Goal: Information Seeking & Learning: Learn about a topic

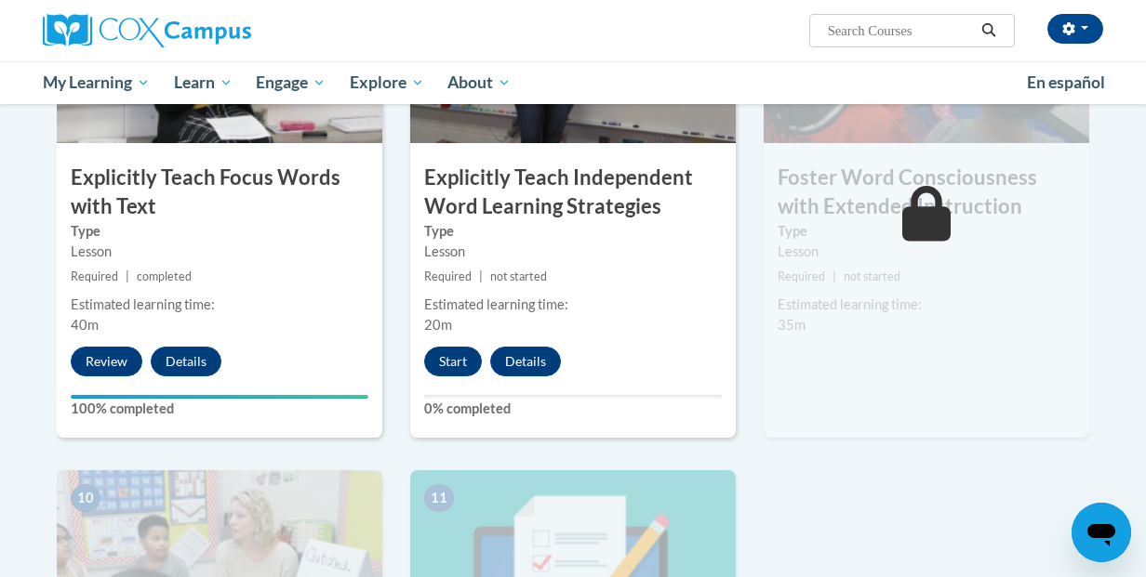
scroll to position [1551, 0]
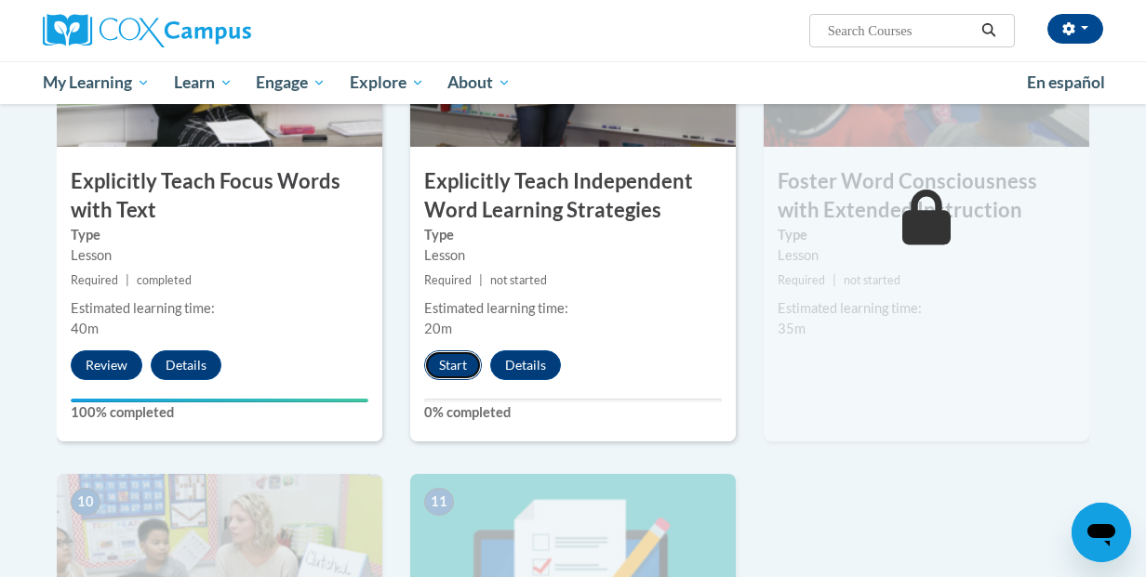
click at [455, 368] on button "Start" at bounding box center [453, 366] width 58 height 30
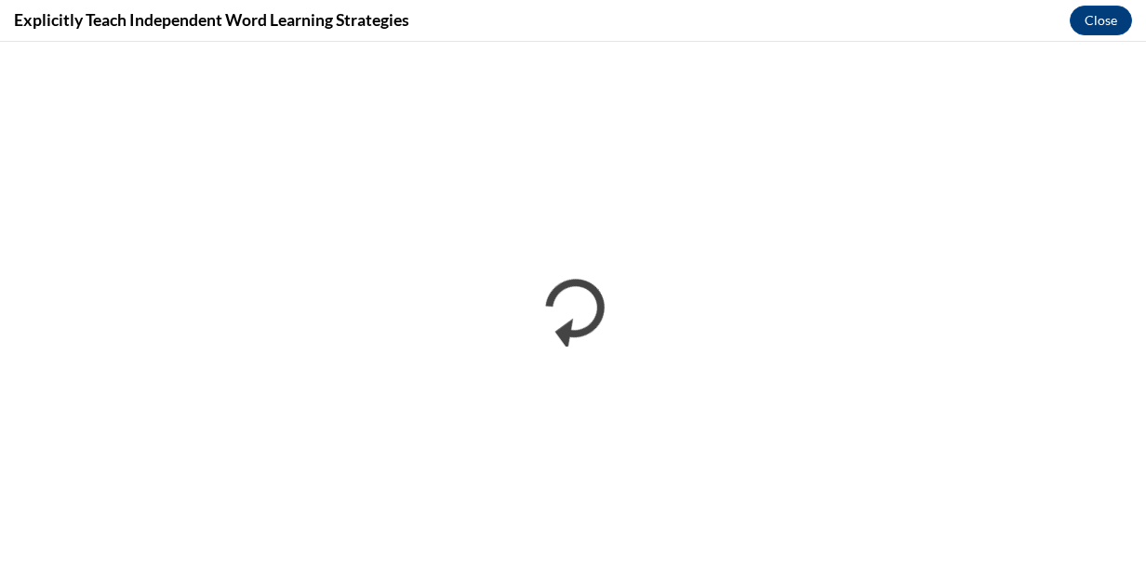
scroll to position [0, 0]
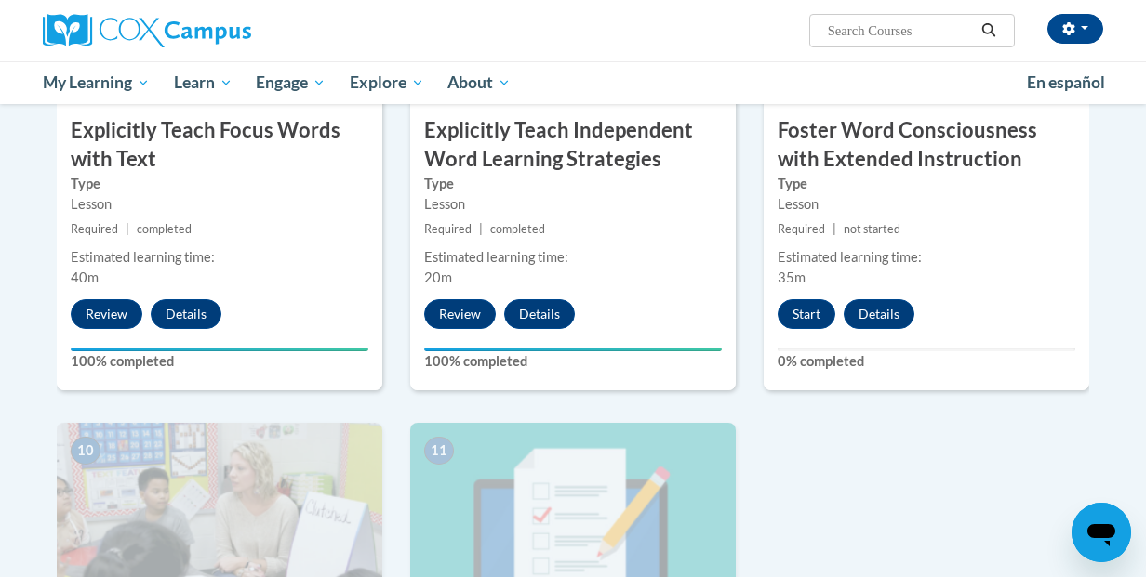
scroll to position [1604, 0]
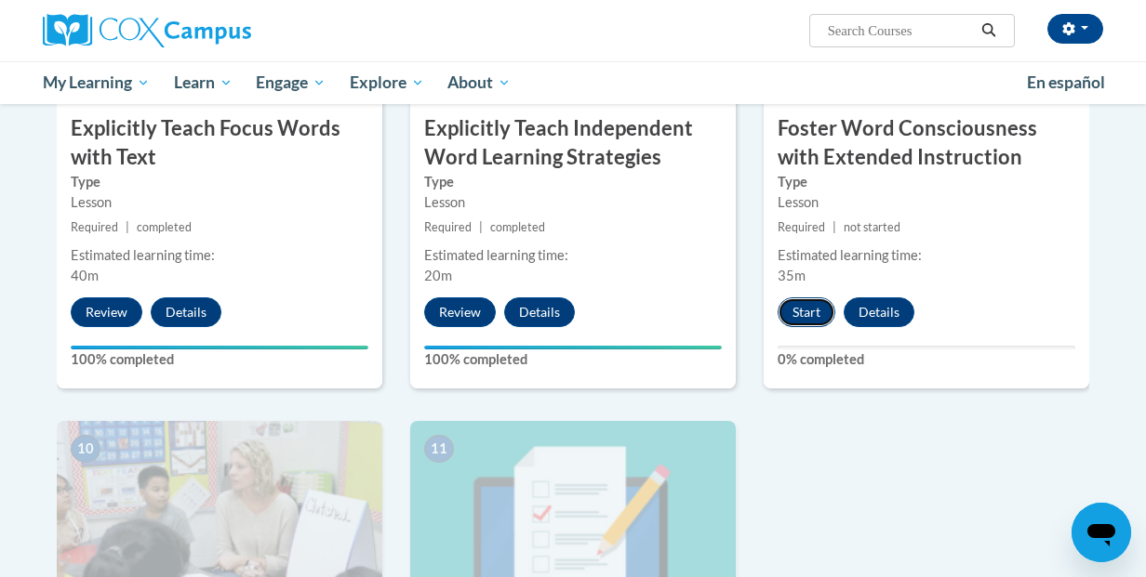
click at [806, 318] on button "Start" at bounding box center [806, 313] width 58 height 30
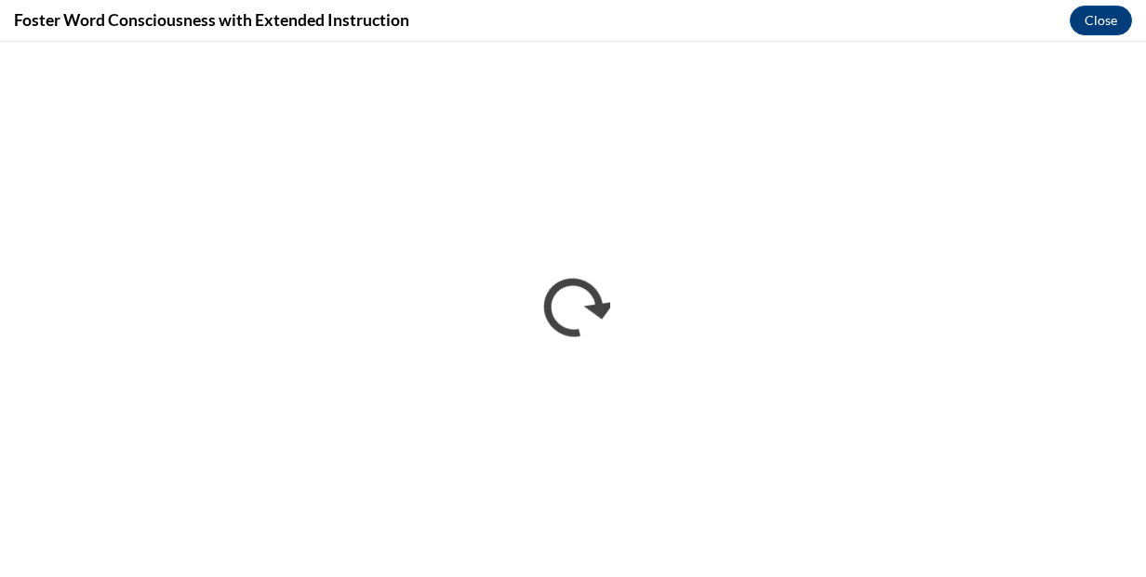
scroll to position [0, 0]
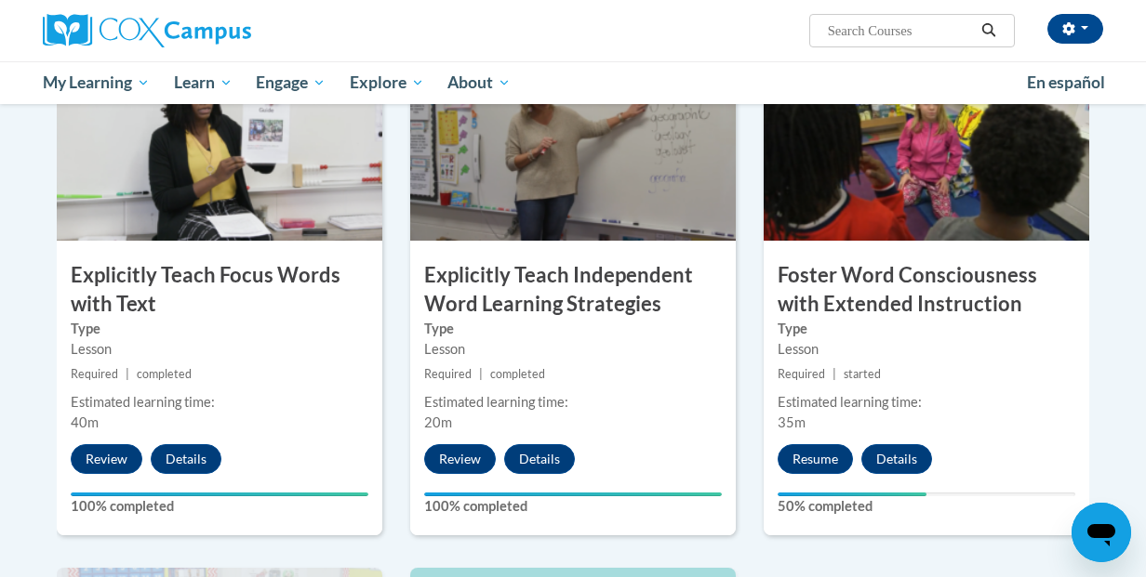
scroll to position [1459, 0]
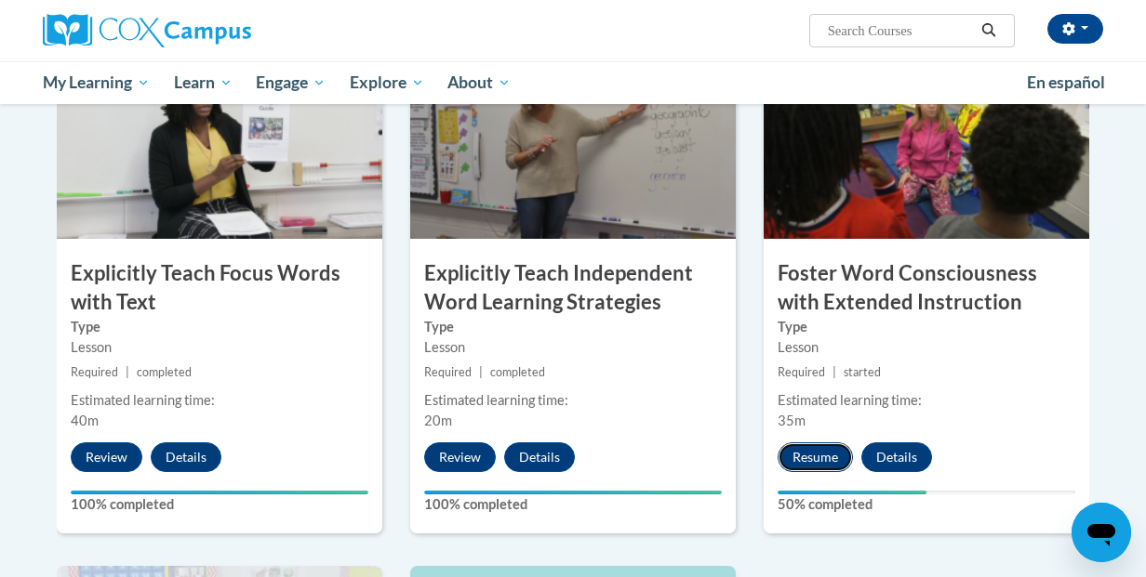
click at [832, 453] on button "Resume" at bounding box center [814, 458] width 75 height 30
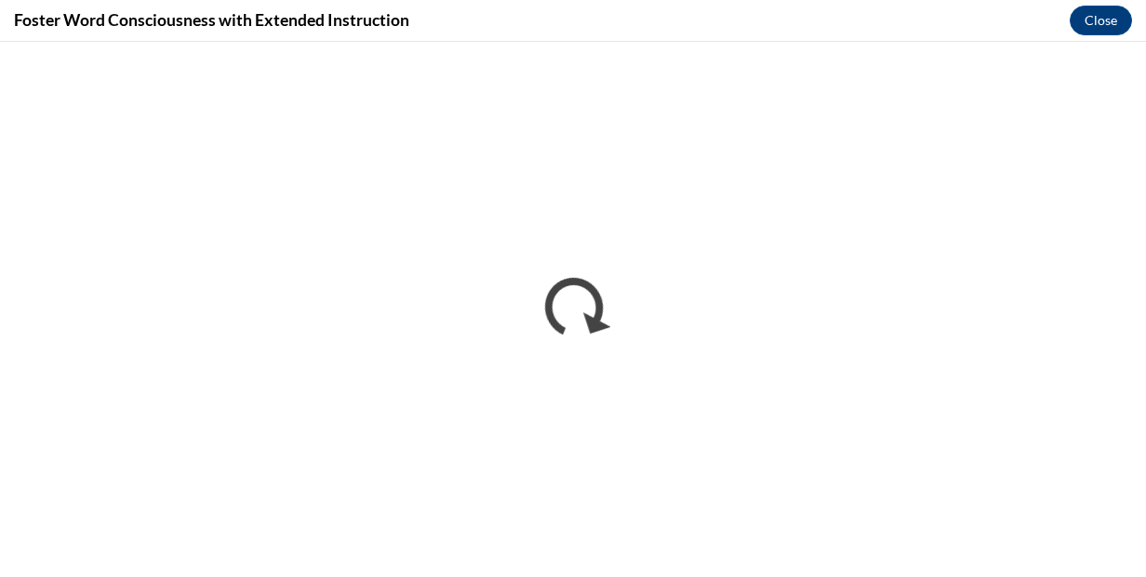
scroll to position [0, 0]
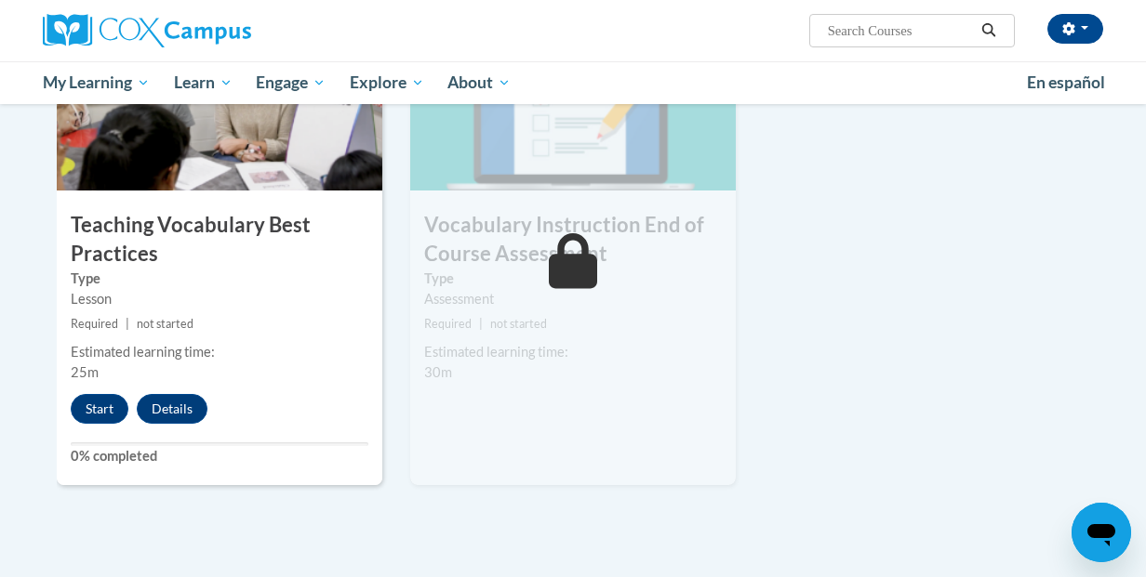
scroll to position [2021, 0]
